Goal: Task Accomplishment & Management: Use online tool/utility

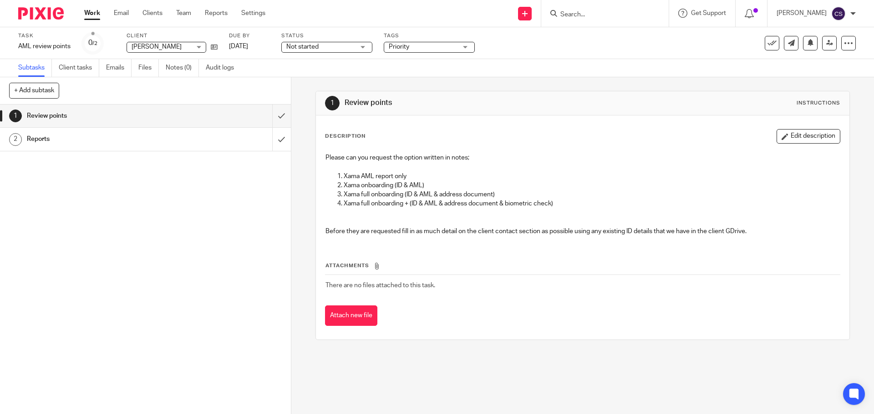
click at [579, 11] on input "Search" at bounding box center [600, 15] width 82 height 8
type input "bbk"
click at [598, 33] on link at bounding box center [613, 36] width 113 height 14
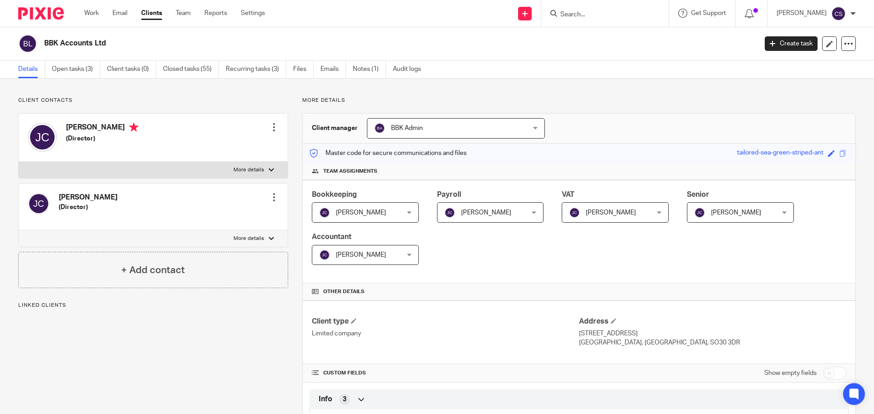
drag, startPoint x: 828, startPoint y: 373, endPoint x: 810, endPoint y: 371, distance: 18.3
click at [828, 373] on input "checkbox" at bounding box center [834, 373] width 23 height 13
checkbox input "true"
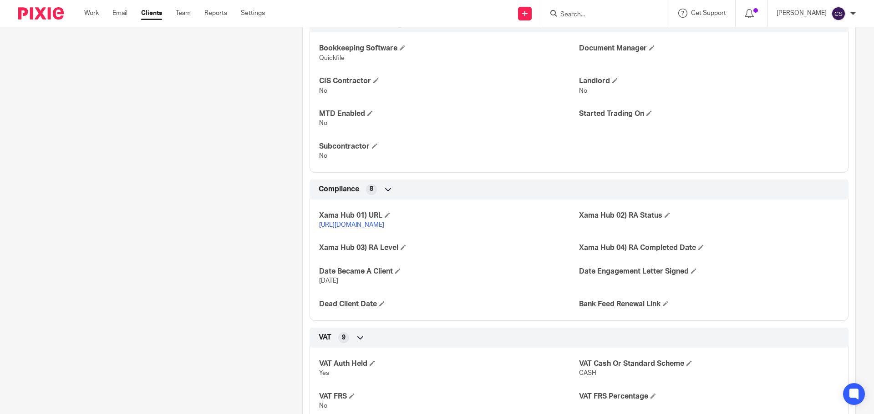
scroll to position [773, 0]
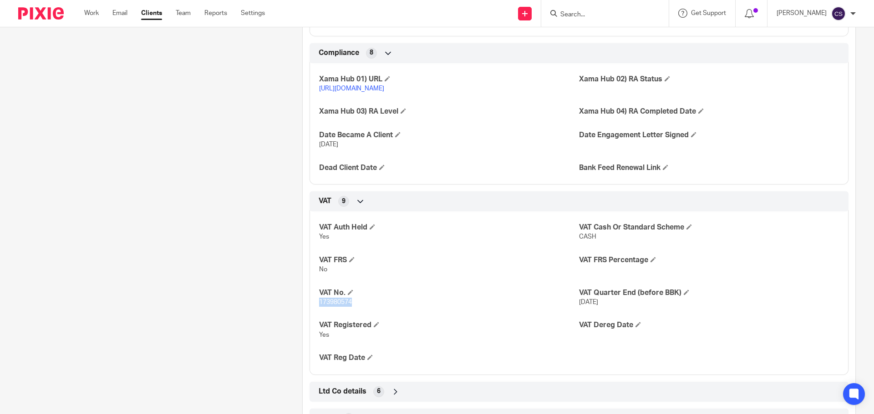
drag, startPoint x: 353, startPoint y: 310, endPoint x: 317, endPoint y: 310, distance: 35.9
click at [319, 307] on p "173980574" at bounding box center [449, 302] width 260 height 9
copy span "173980574"
